Goal: Information Seeking & Learning: Learn about a topic

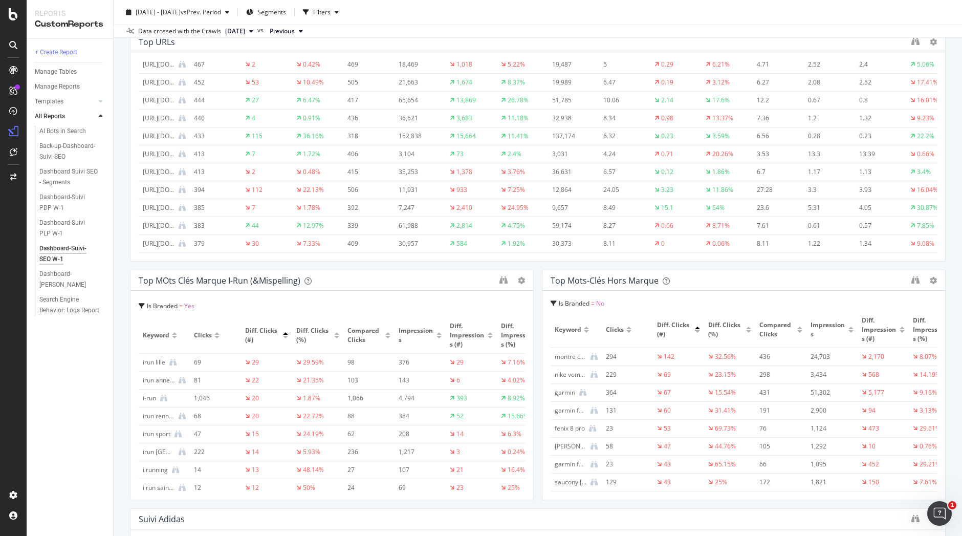
scroll to position [550, 0]
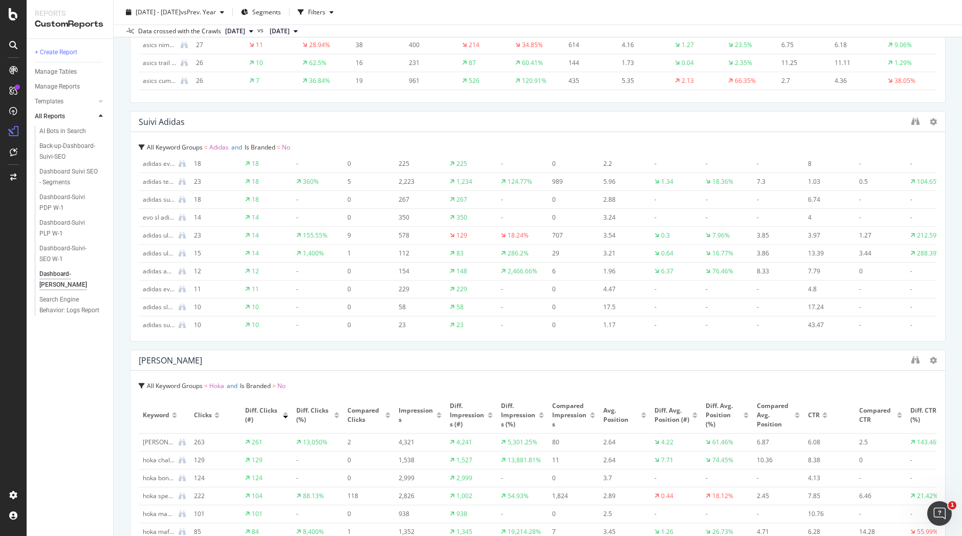
scroll to position [1891, 0]
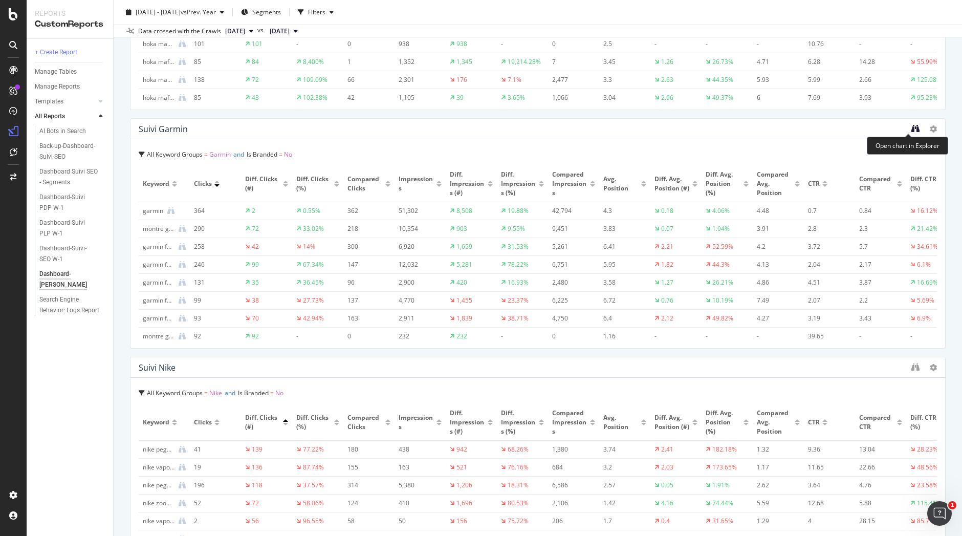
click at [911, 124] on icon "binoculars" at bounding box center [915, 128] width 8 height 8
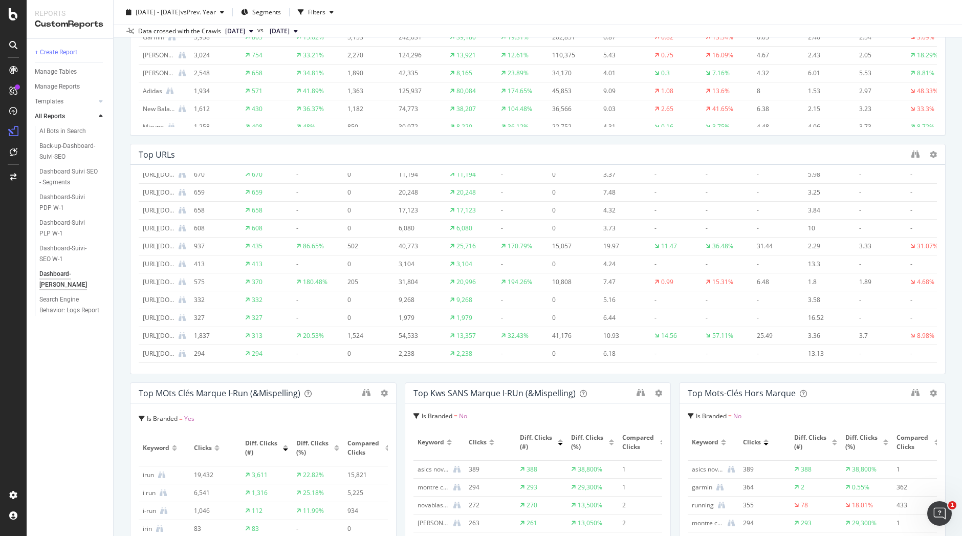
scroll to position [410, 0]
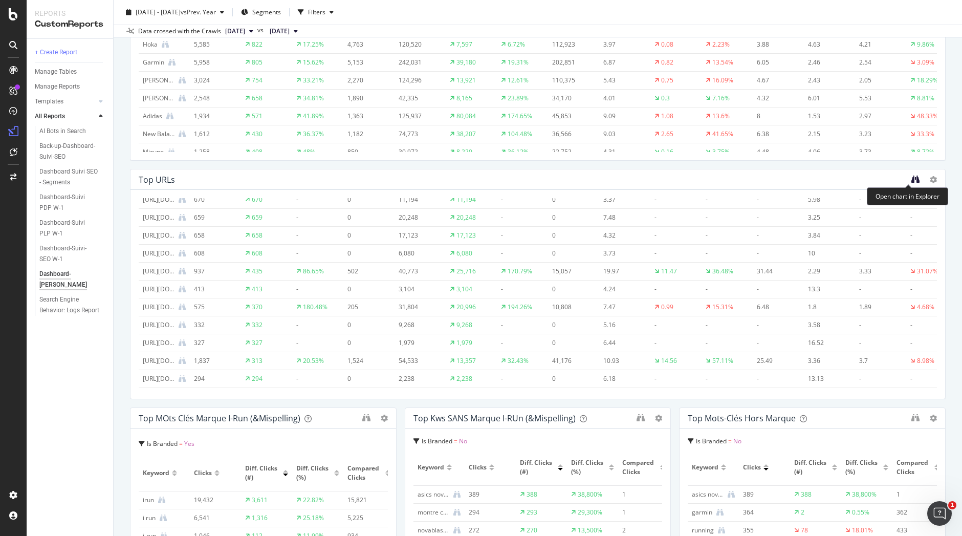
click at [911, 179] on icon "binoculars" at bounding box center [915, 179] width 8 height 8
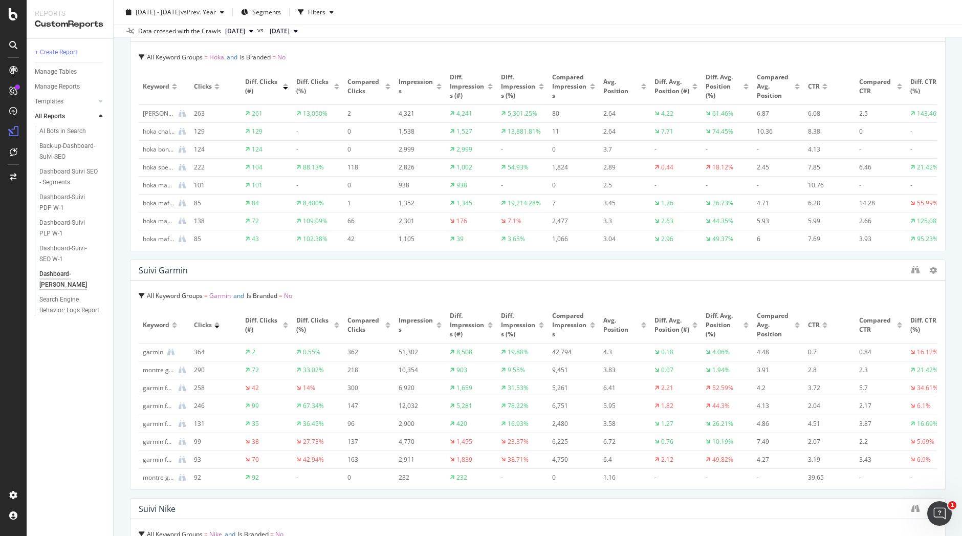
scroll to position [1680, 0]
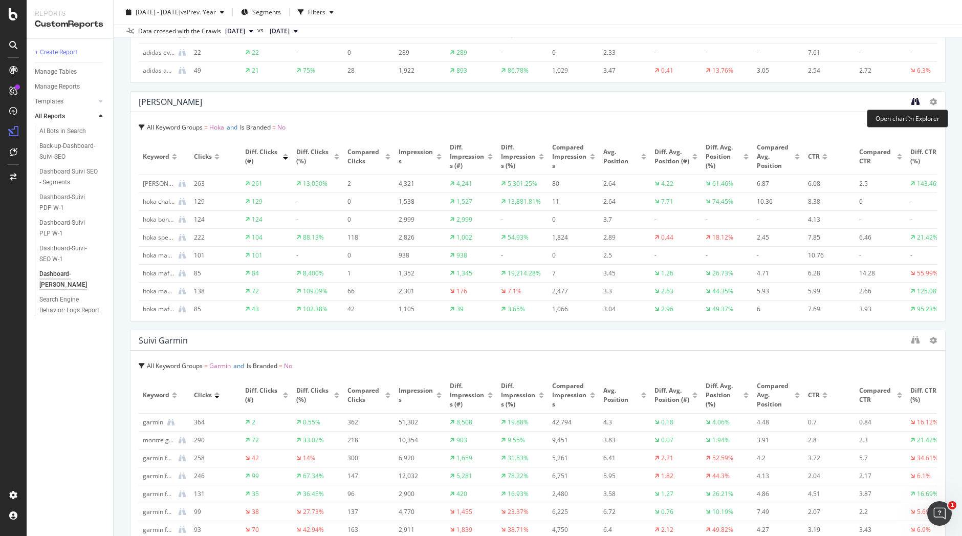
click at [911, 101] on icon "binoculars" at bounding box center [915, 101] width 8 height 8
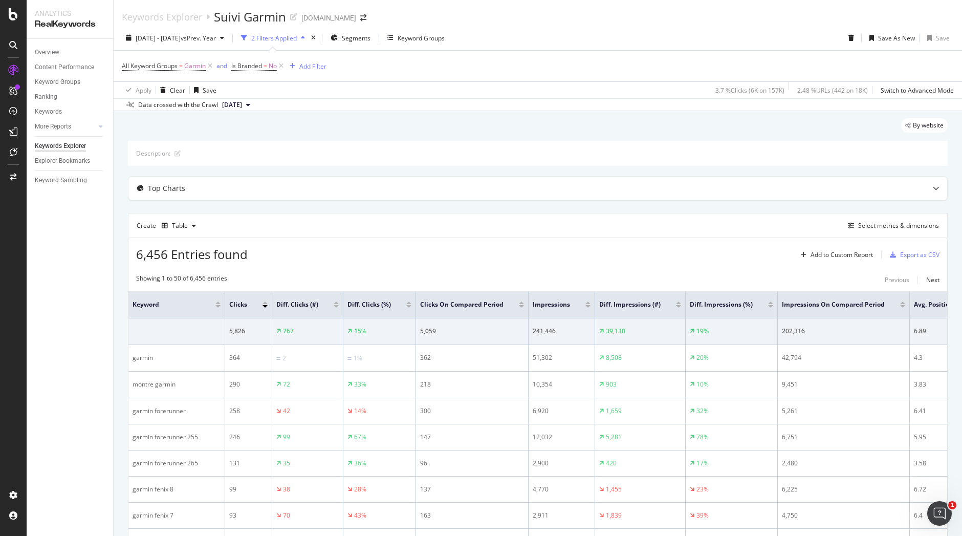
click at [336, 303] on div at bounding box center [336, 302] width 5 height 3
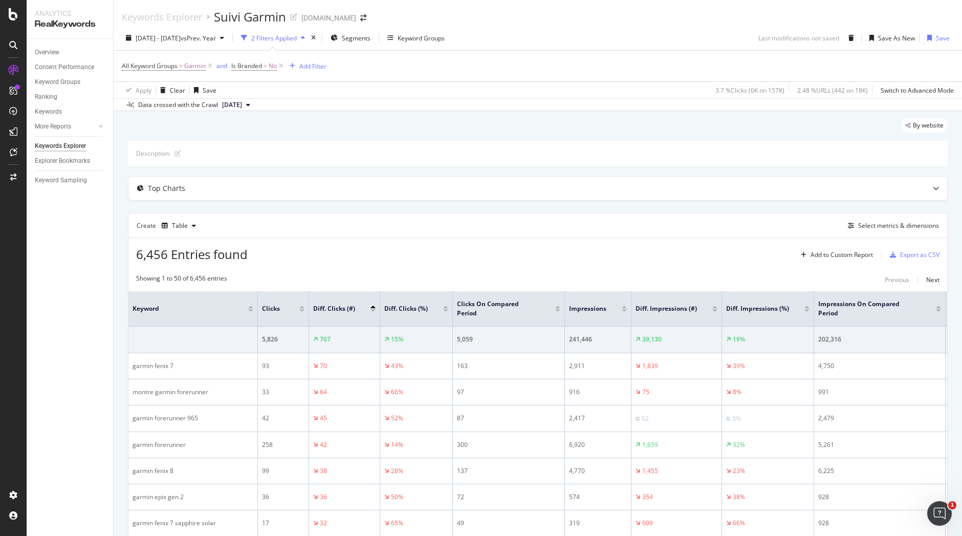
click at [372, 307] on div at bounding box center [372, 306] width 5 height 3
click at [373, 309] on div at bounding box center [372, 310] width 5 height 3
click at [196, 62] on span "Garmin" at bounding box center [194, 66] width 21 height 14
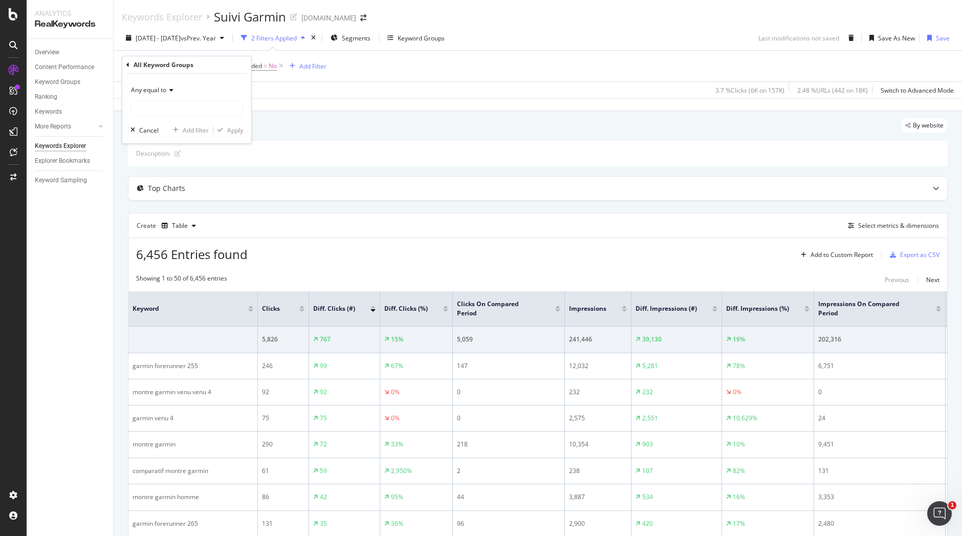
click at [128, 64] on icon at bounding box center [127, 65] width 3 height 6
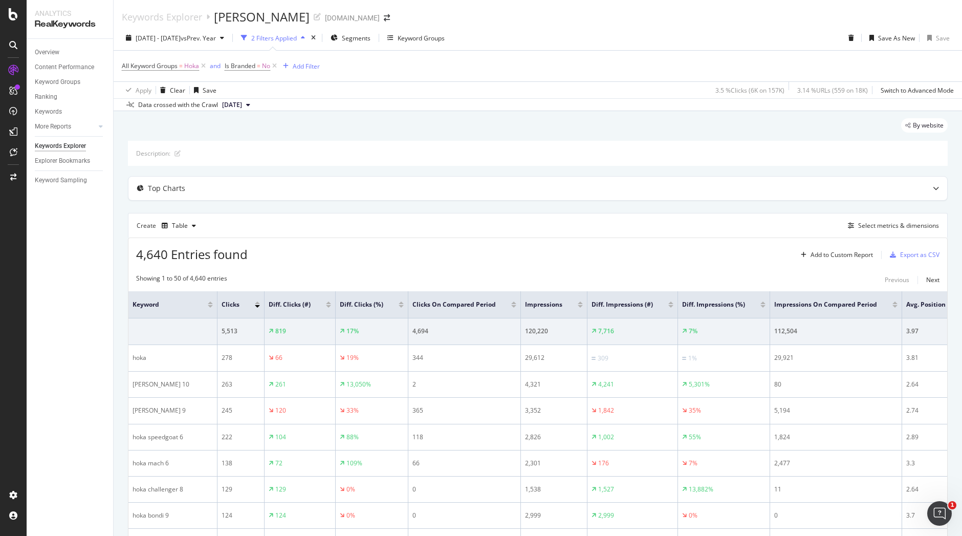
click at [208, 301] on div at bounding box center [210, 302] width 5 height 3
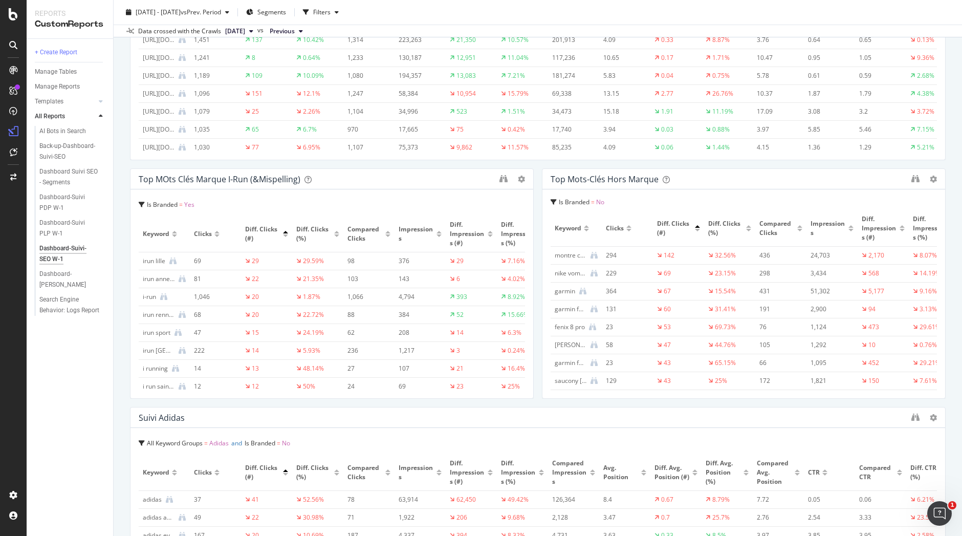
scroll to position [685, 0]
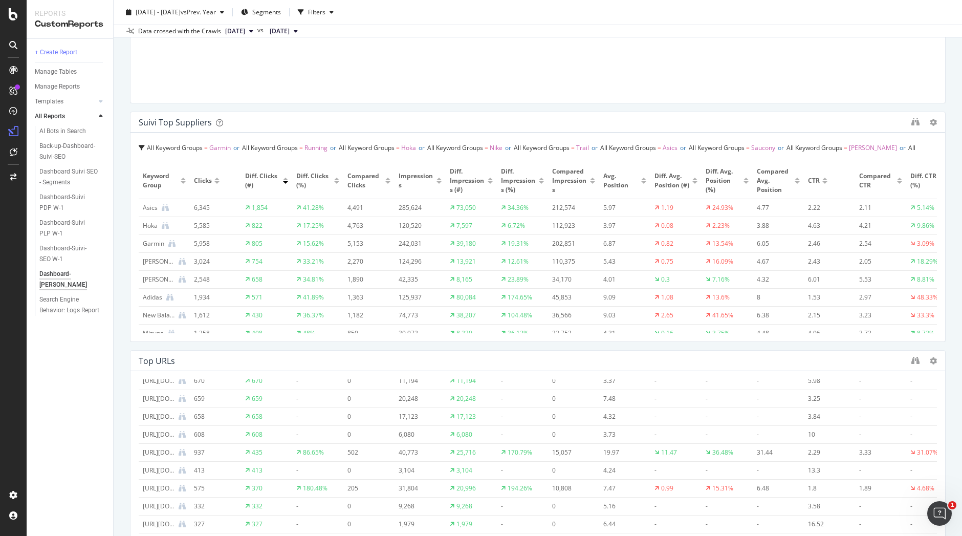
scroll to position [106, 0]
